Goal: Task Accomplishment & Management: Use online tool/utility

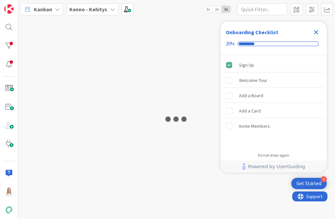
click at [316, 32] on icon "Close Checklist" at bounding box center [316, 32] width 4 height 4
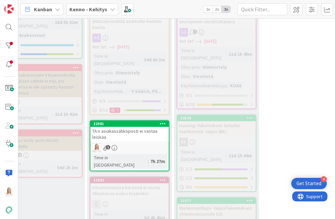
scroll to position [446, 216]
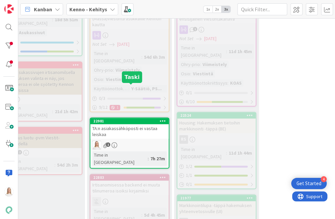
click at [120, 119] on div "22981" at bounding box center [130, 121] width 75 height 5
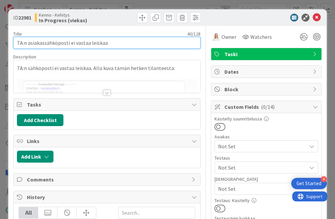
drag, startPoint x: 18, startPoint y: 44, endPoint x: 115, endPoint y: 44, distance: 96.9
click at [115, 44] on input "TA:n asiakassähköposti ei vastaa leiskaa" at bounding box center [106, 43] width 187 height 12
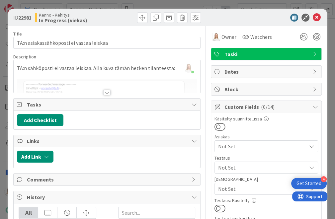
click at [104, 92] on div at bounding box center [106, 92] width 7 height 5
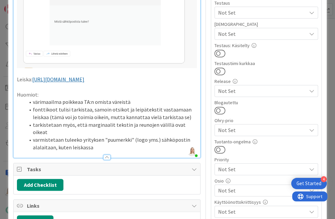
scroll to position [174, 0]
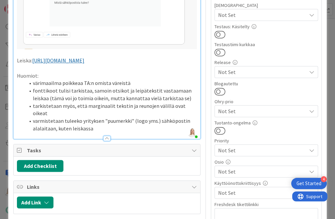
click at [94, 132] on li "varmistetaan tuleeko yrityksen "puumerkki" (logo yms.) sähköpostin alalaitaan, …" at bounding box center [111, 124] width 172 height 15
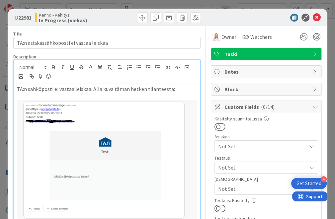
scroll to position [0, 0]
click at [315, 17] on icon at bounding box center [317, 18] width 8 height 8
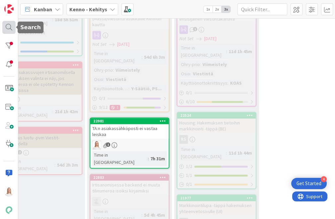
click at [9, 25] on div at bounding box center [8, 27] width 13 height 13
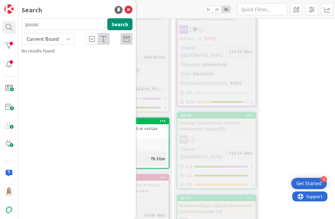
type input "psoas"
click at [39, 39] on span "Current Board" at bounding box center [43, 39] width 32 height 7
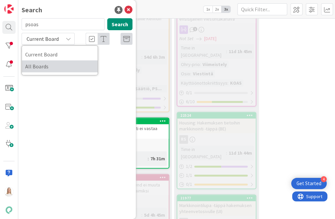
click at [39, 65] on span "All Boards" at bounding box center [59, 66] width 69 height 10
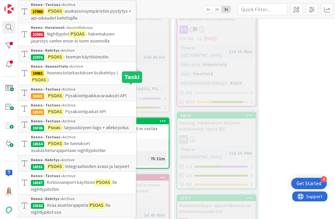
click at [144, 119] on div "22981" at bounding box center [130, 121] width 75 height 5
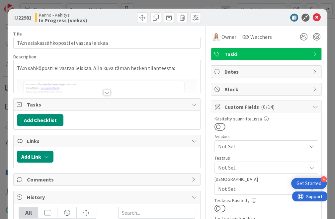
click at [109, 92] on div at bounding box center [106, 92] width 7 height 5
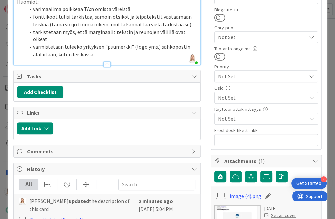
scroll to position [246, 0]
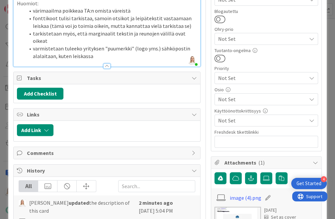
click at [99, 60] on li "varmistetaan tuleeko yrityksen "puumerkki" (logo yms.) sähköpostin alalaitaan, …" at bounding box center [111, 52] width 172 height 15
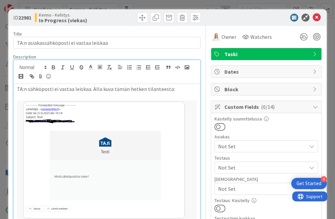
scroll to position [0, 0]
click at [313, 17] on icon at bounding box center [317, 18] width 8 height 8
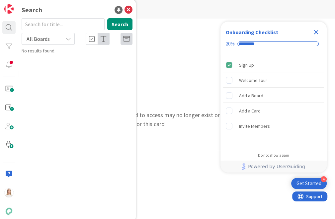
click at [316, 32] on icon "Close Checklist" at bounding box center [316, 32] width 4 height 4
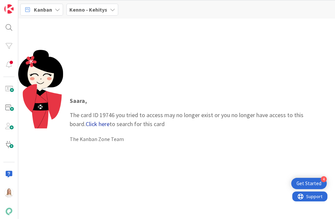
click at [86, 124] on link "Click here" at bounding box center [98, 124] width 24 height 8
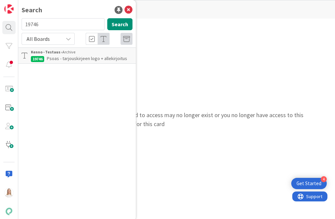
click at [56, 58] on span "Psoas - tarjouskirjeen logo + allekirjoitus" at bounding box center [87, 58] width 80 height 6
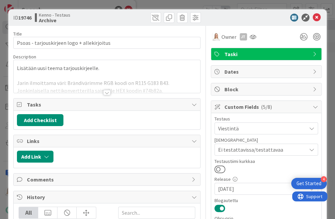
click at [108, 90] on div at bounding box center [106, 92] width 7 height 5
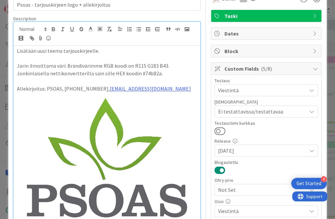
scroll to position [38, 0]
